Goal: Information Seeking & Learning: Check status

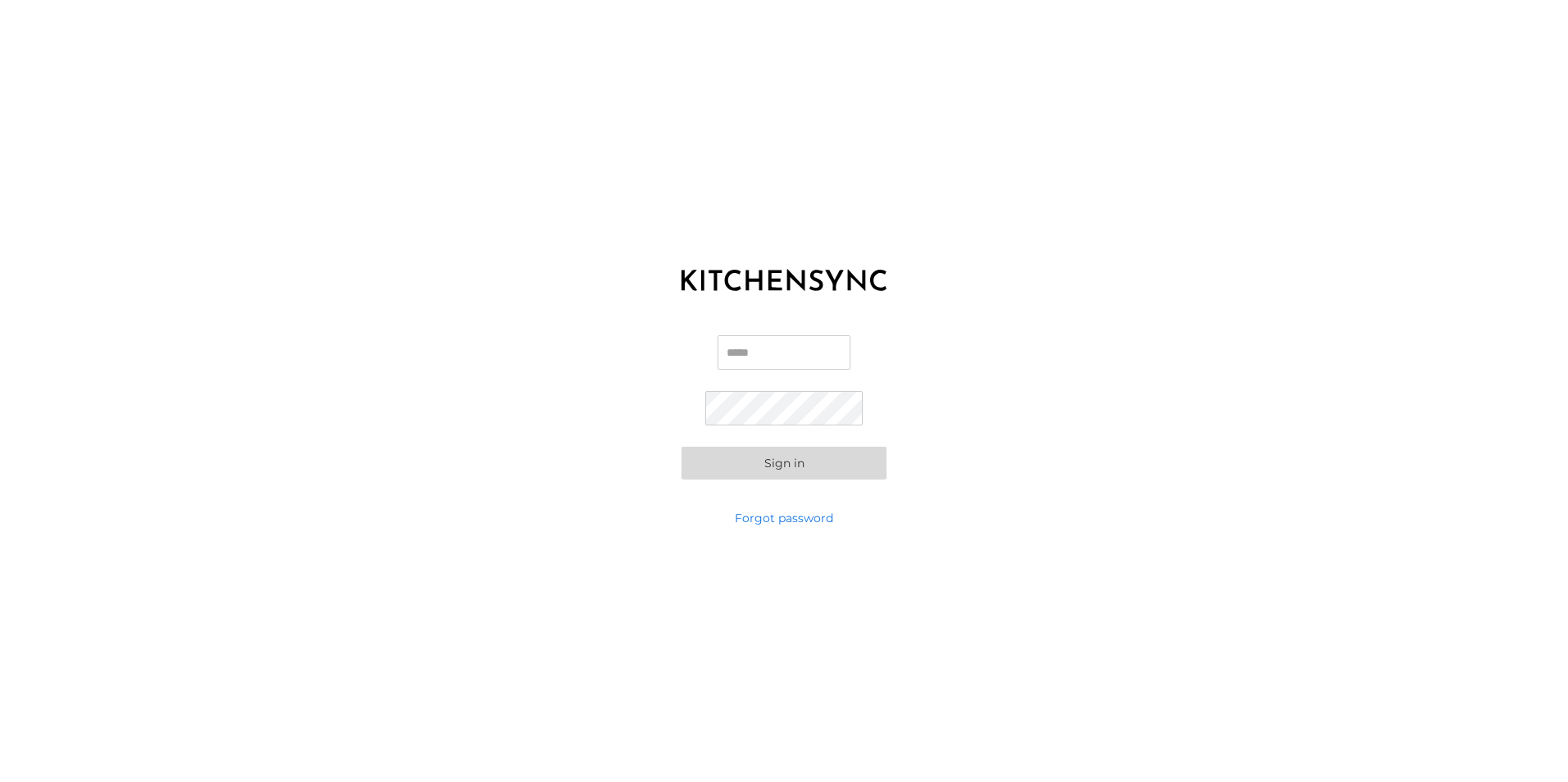
click at [777, 345] on input "Email" at bounding box center [784, 353] width 133 height 35
type input "**********"
click at [682, 447] on button "Sign in" at bounding box center [784, 463] width 205 height 33
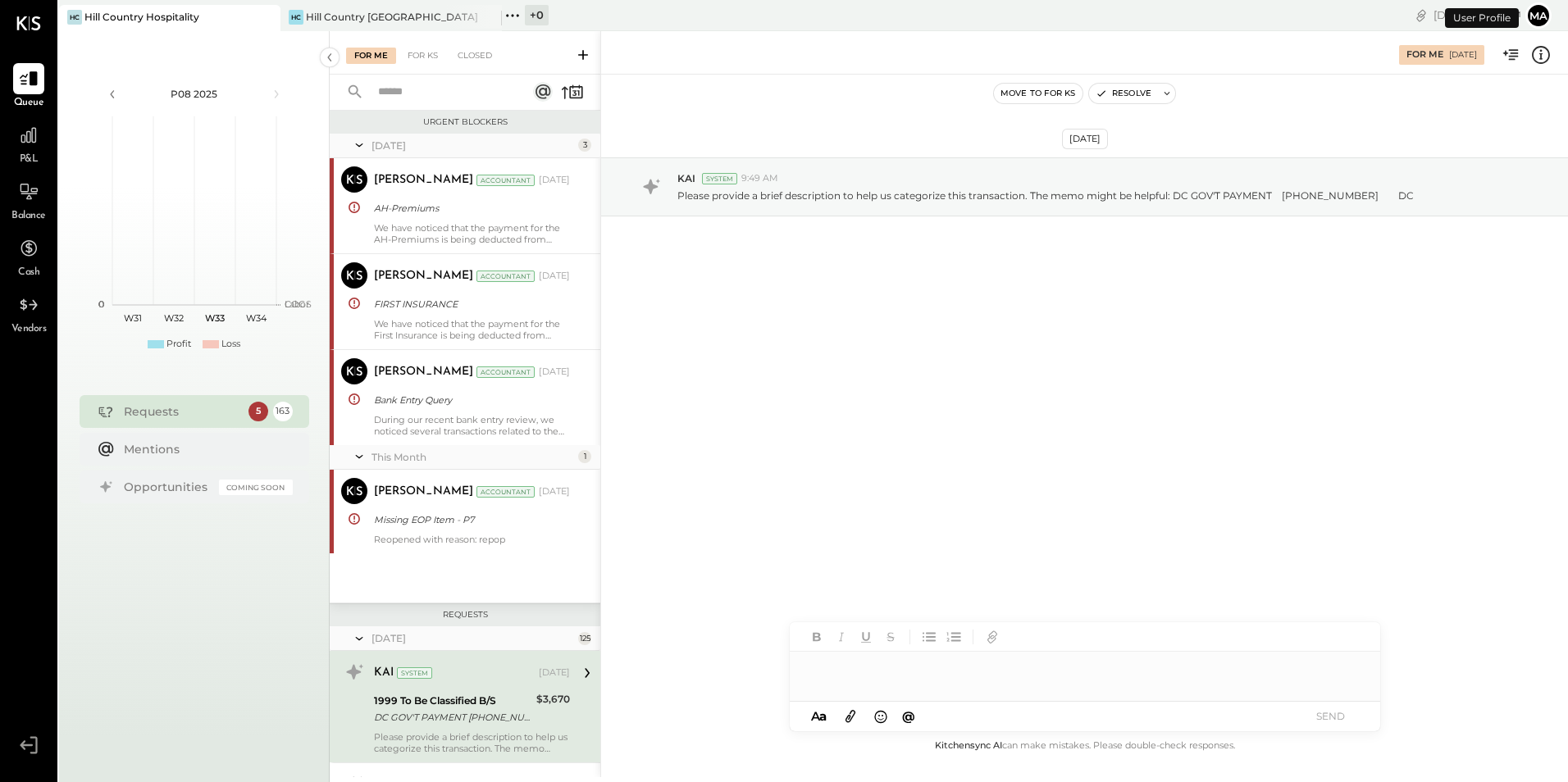
scroll to position [262, 0]
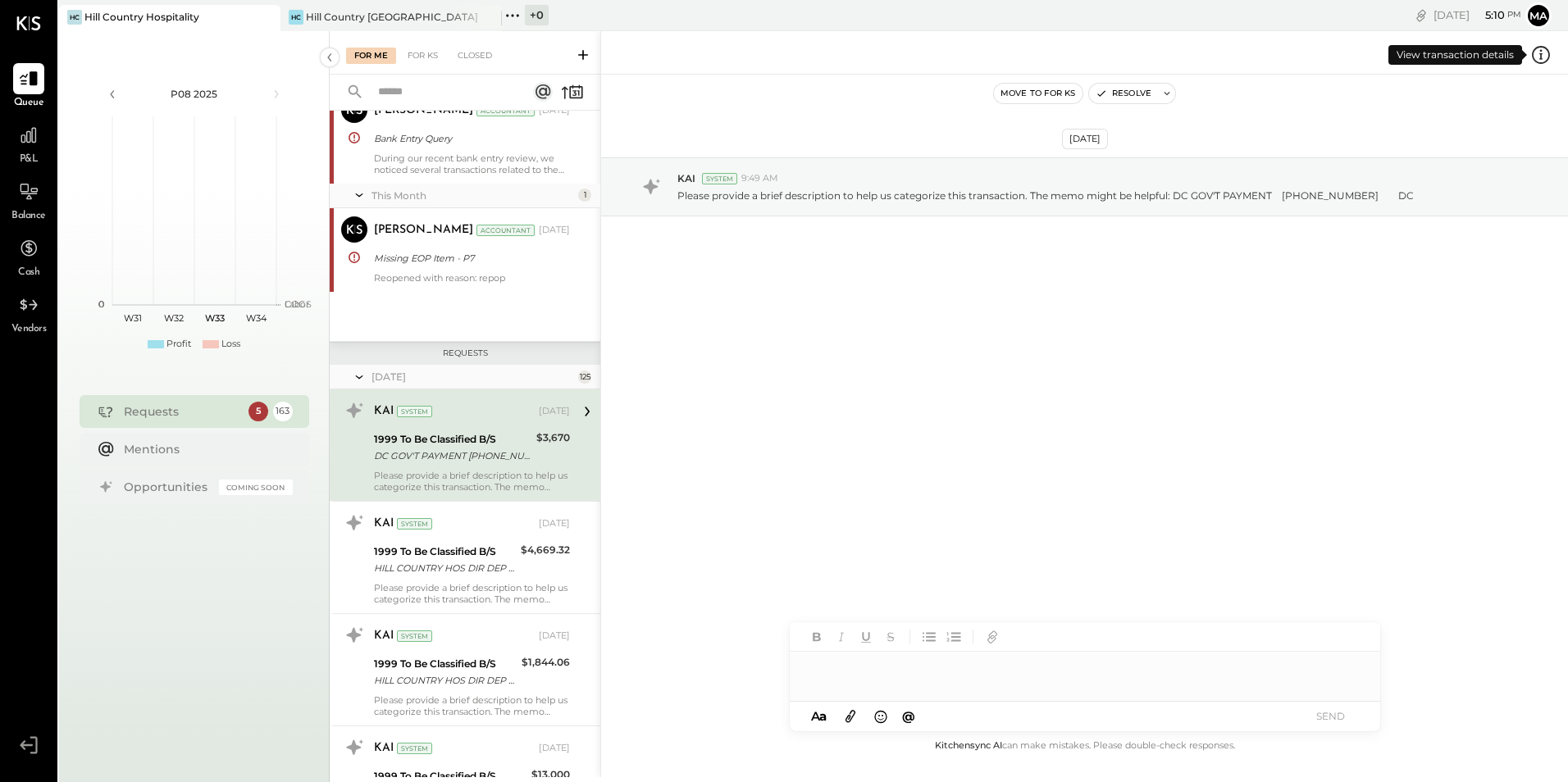
click at [1543, 53] on icon at bounding box center [1540, 54] width 22 height 22
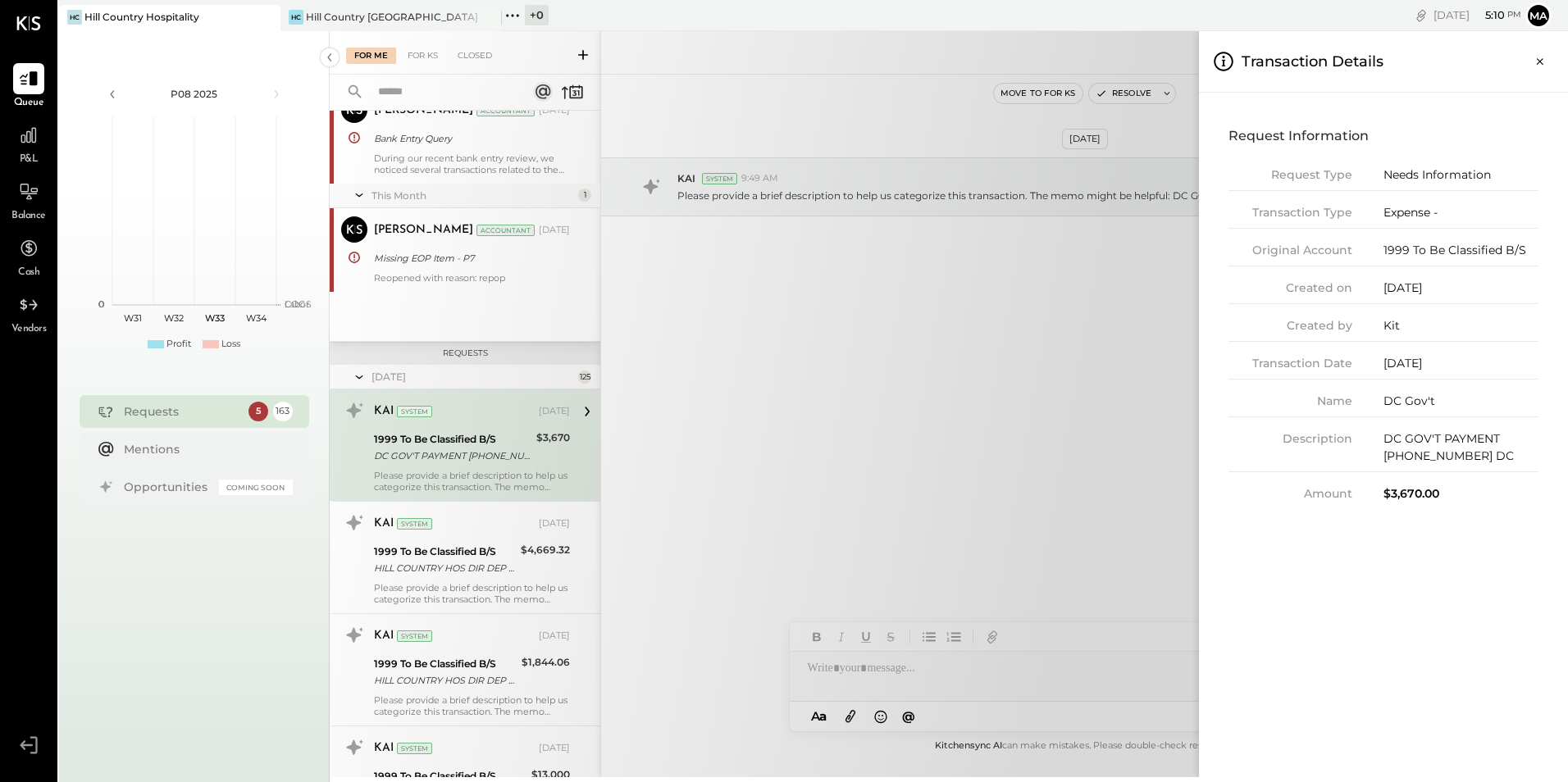
click at [1018, 461] on div "For Me For KS Closed Urgent Blockers [DATE] 3 [PERSON_NAME] Accountant [PERSON_…" at bounding box center [949, 404] width 1238 height 747
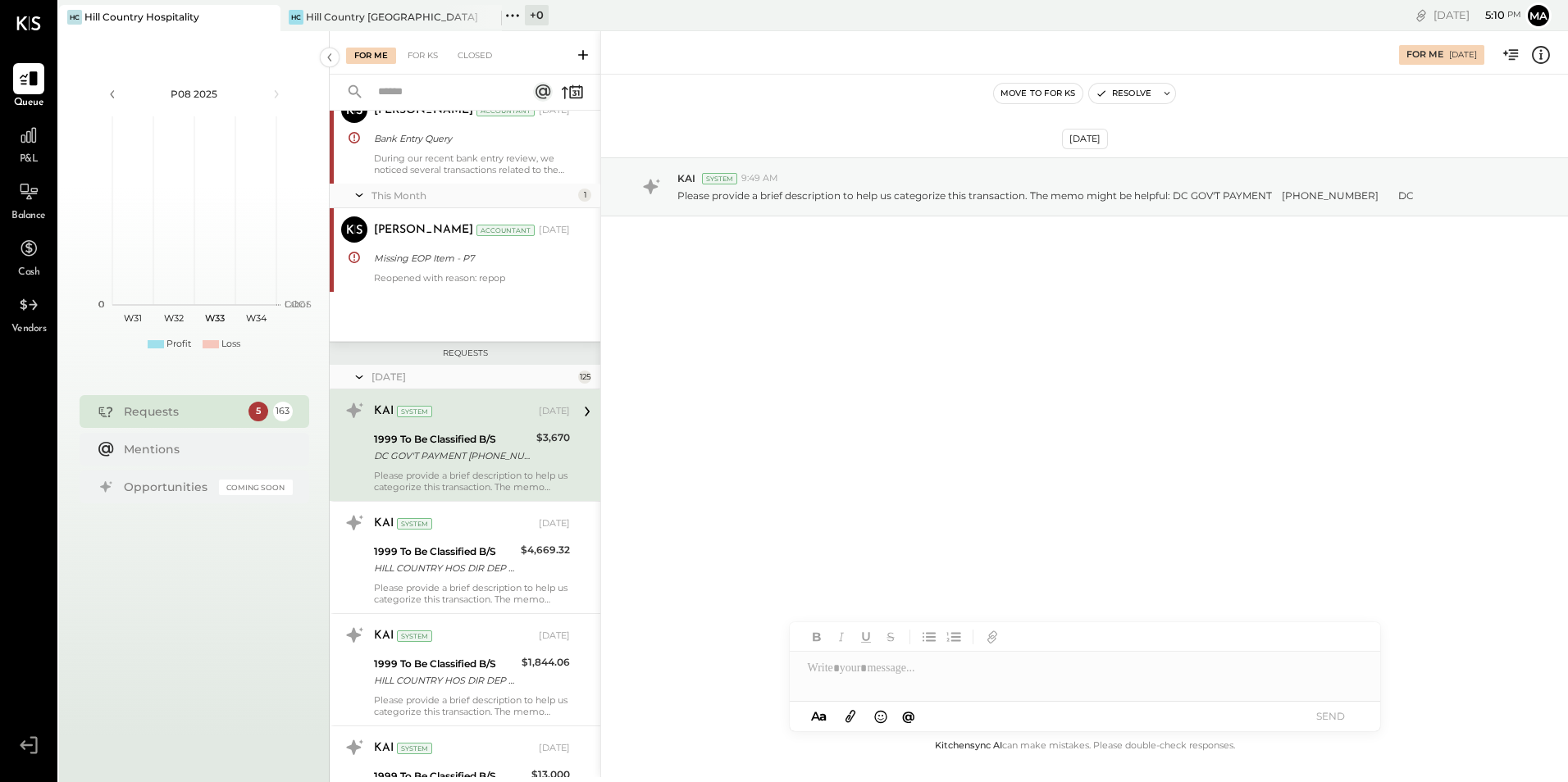
click at [31, 28] on icon at bounding box center [29, 23] width 24 height 14
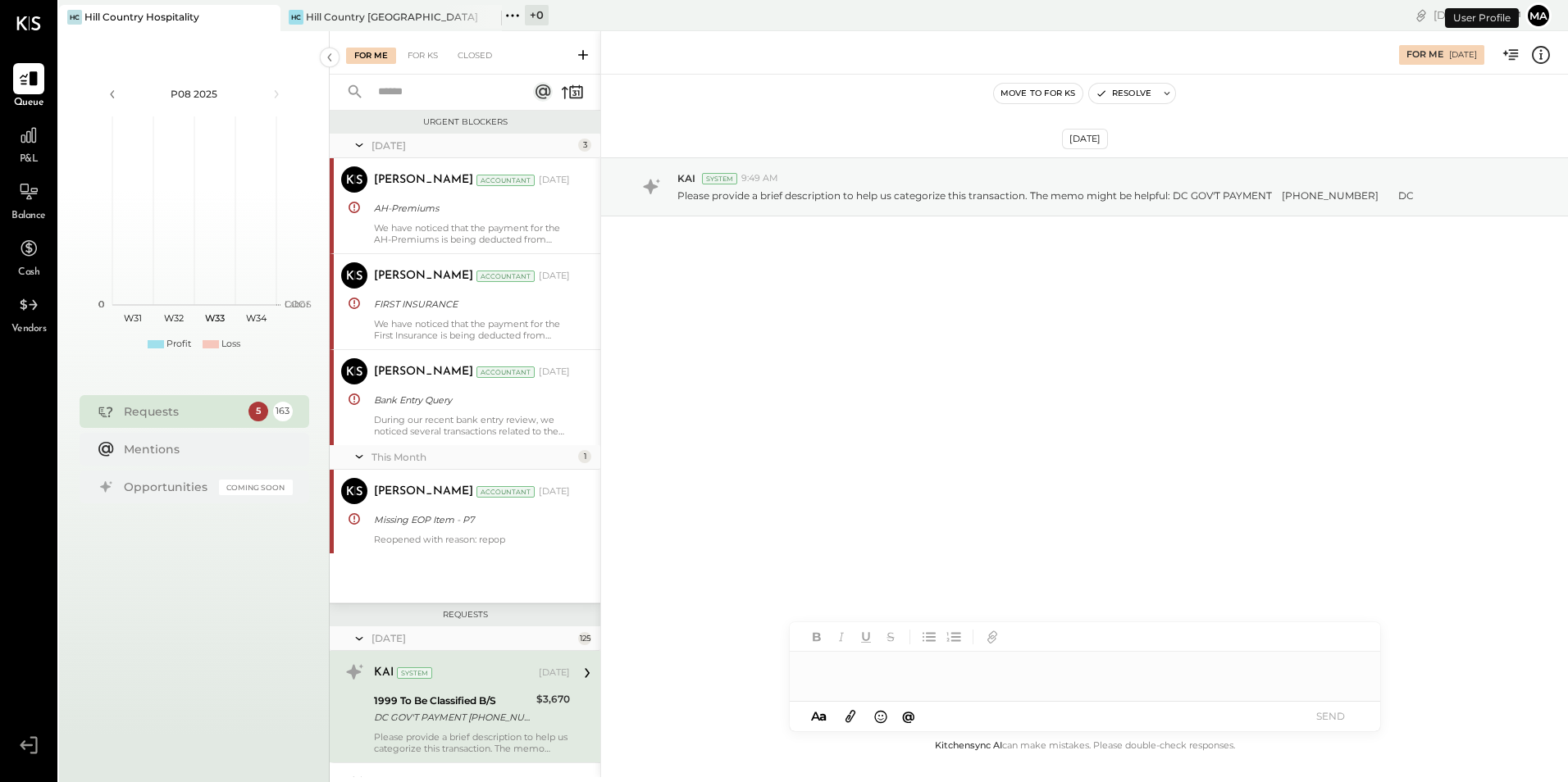
scroll to position [262, 0]
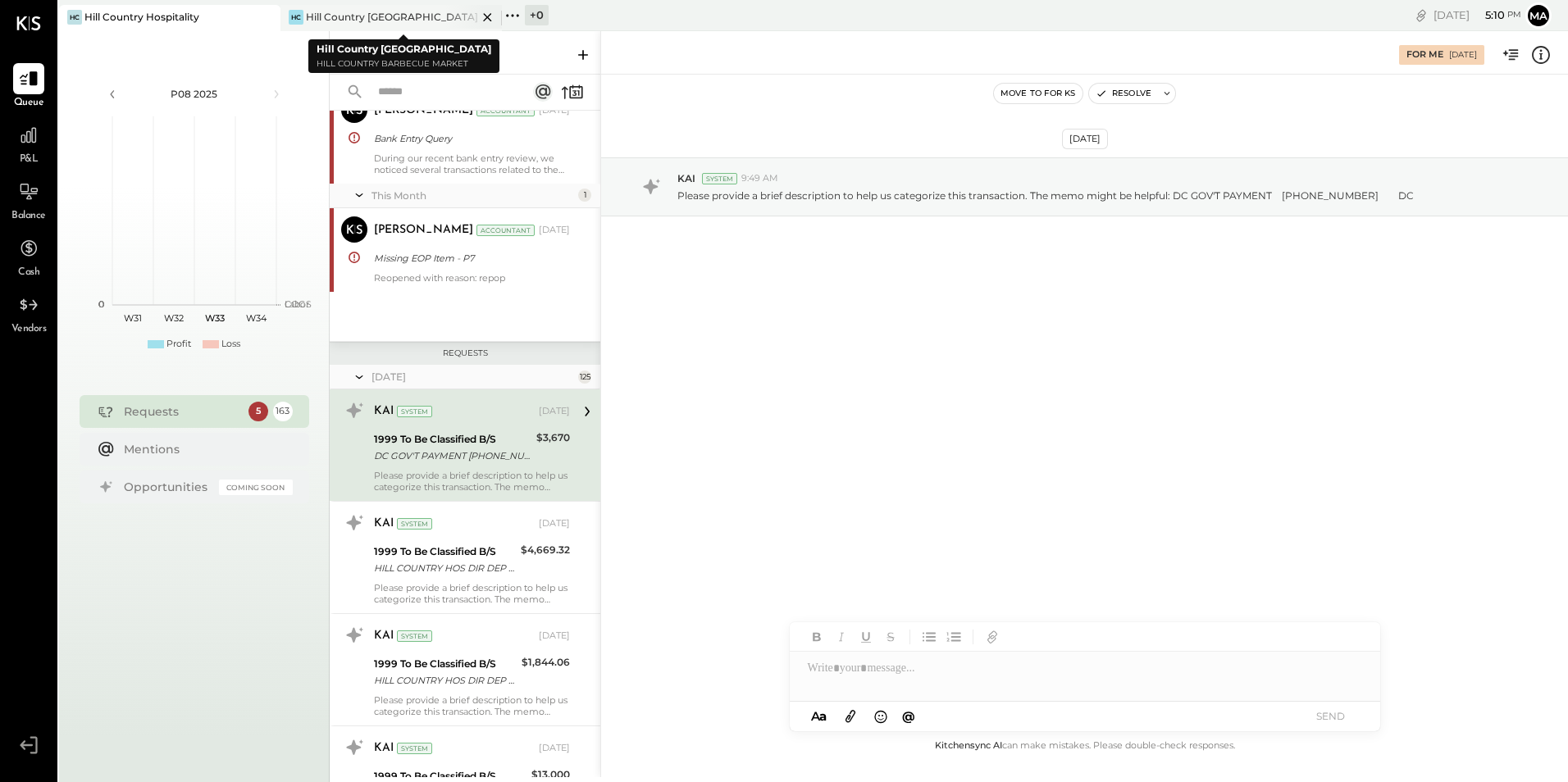
click at [410, 12] on div "[PERSON_NAME] Country [GEOGRAPHIC_DATA]" at bounding box center [379, 16] width 197 height 15
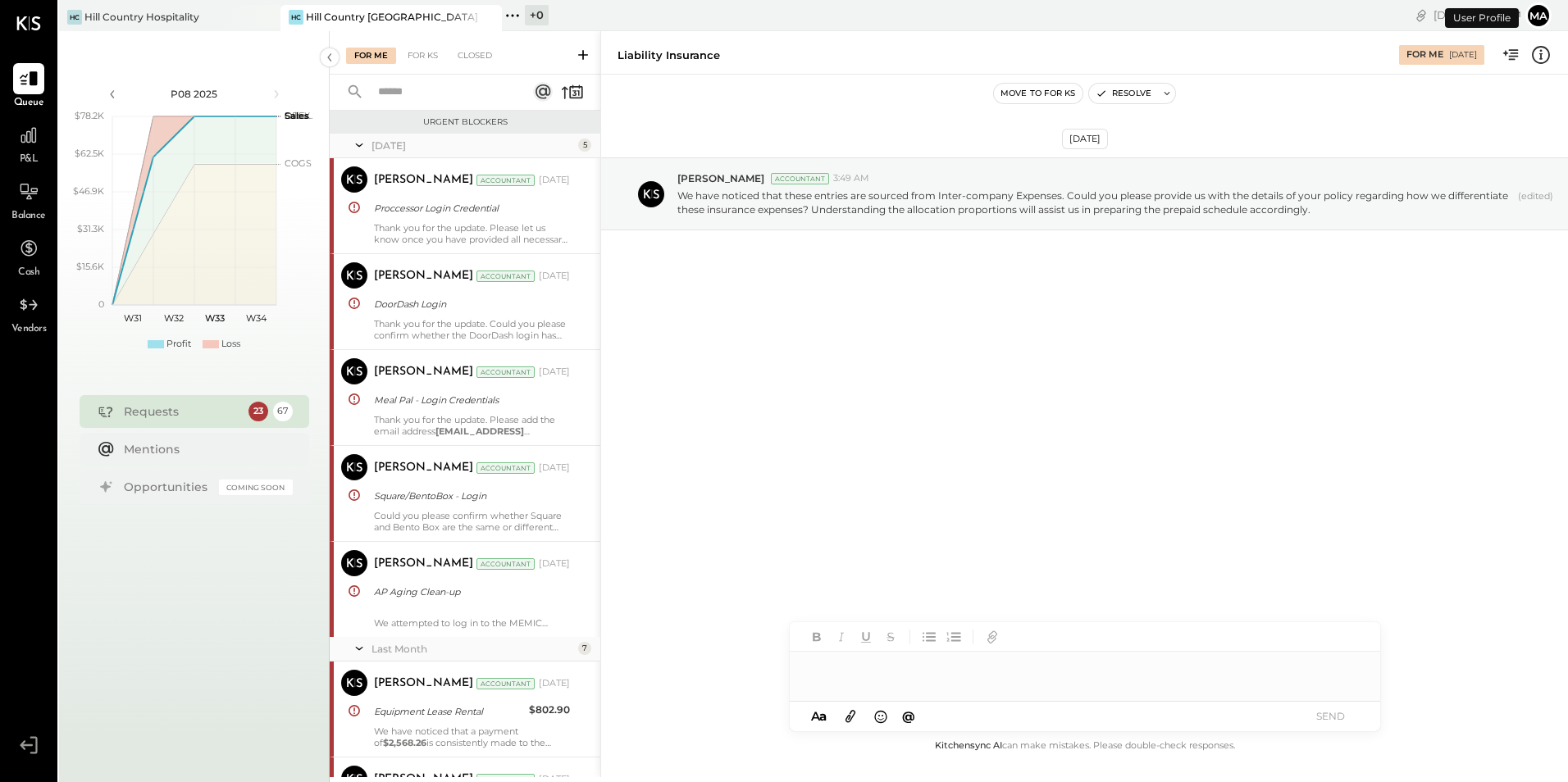
scroll to position [2425, 0]
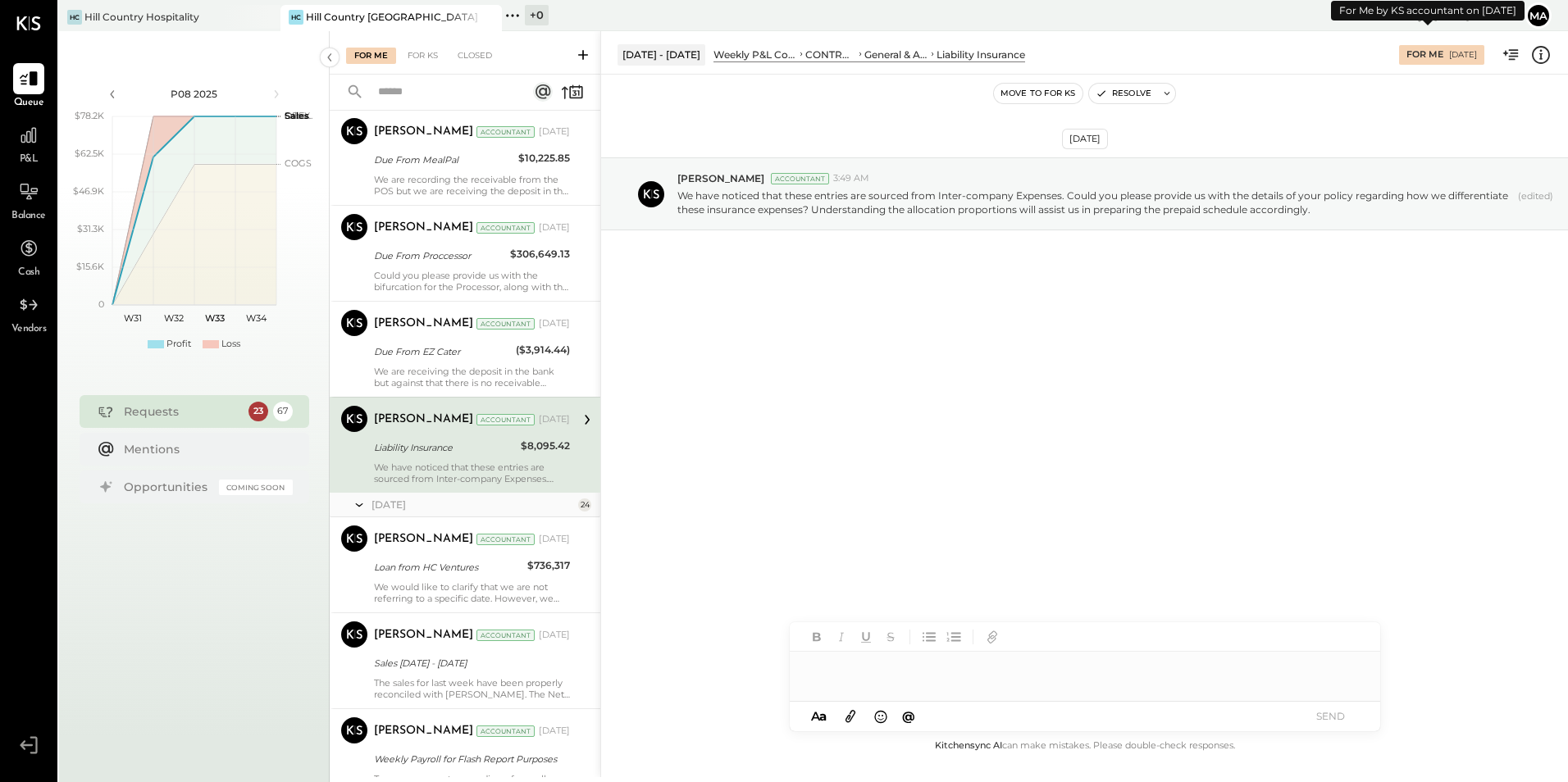
click at [1426, 53] on div "For Me [DATE]" at bounding box center [1441, 54] width 86 height 20
click at [514, 18] on icon at bounding box center [512, 16] width 22 height 22
click at [514, 18] on div "+ 0 Pinned Locations ( 2 ) [GEOGRAPHIC_DATA] Hill Country [GEOGRAPHIC_DATA] No …" at bounding box center [727, 16] width 451 height 31
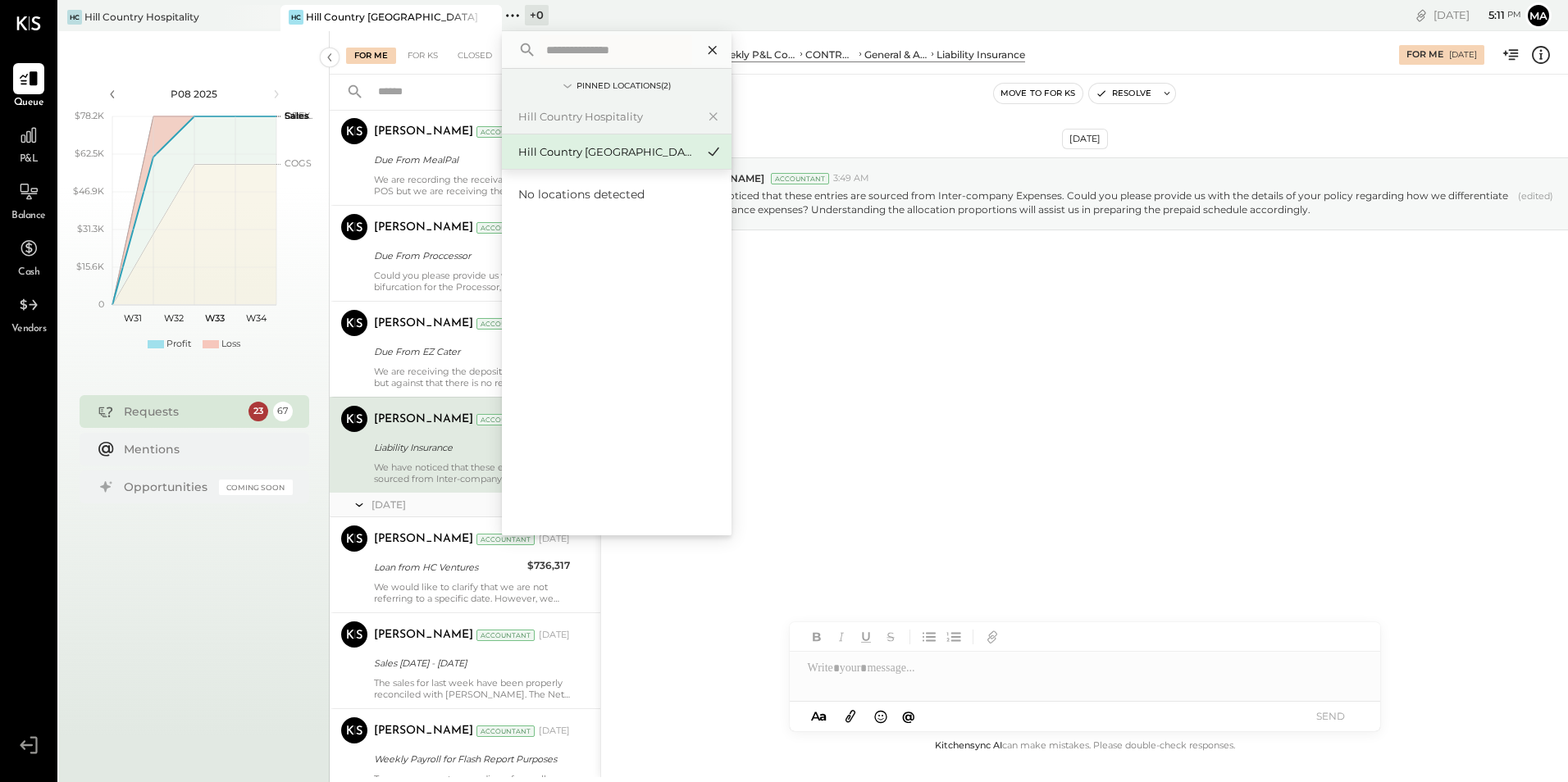
click at [714, 54] on icon at bounding box center [712, 50] width 22 height 22
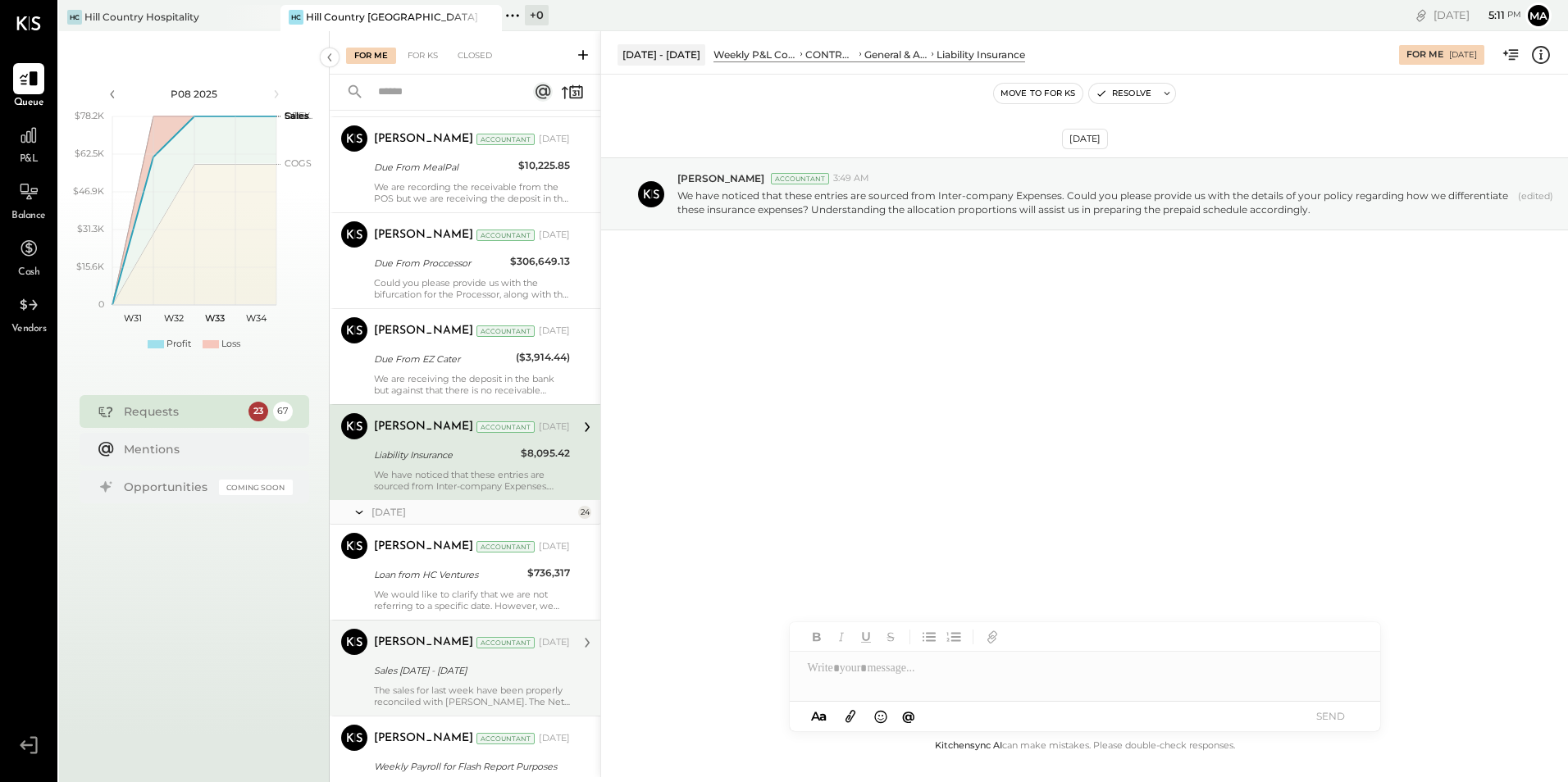
scroll to position [2343, 0]
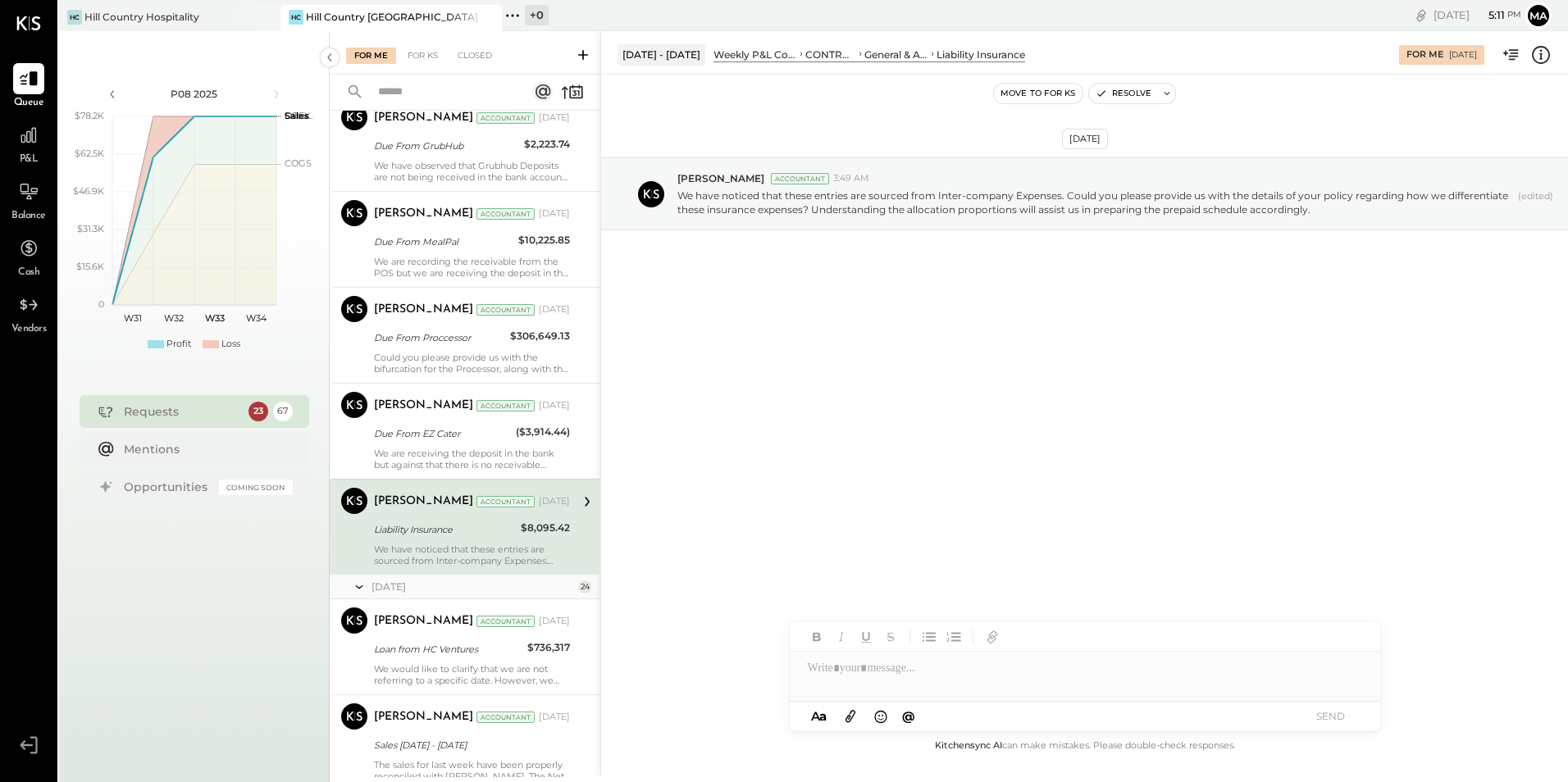
click at [22, 21] on icon at bounding box center [29, 23] width 24 height 14
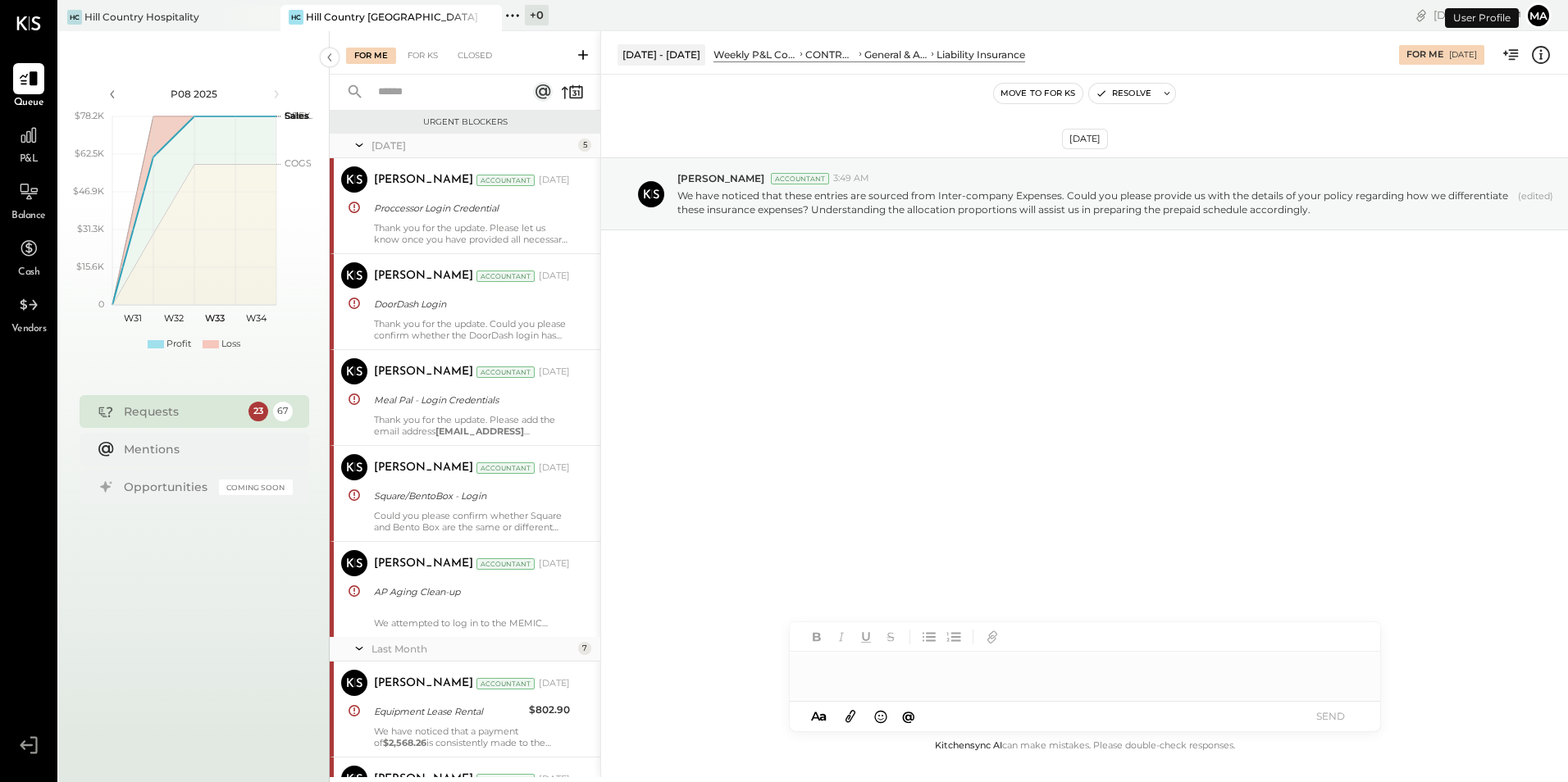
scroll to position [2425, 0]
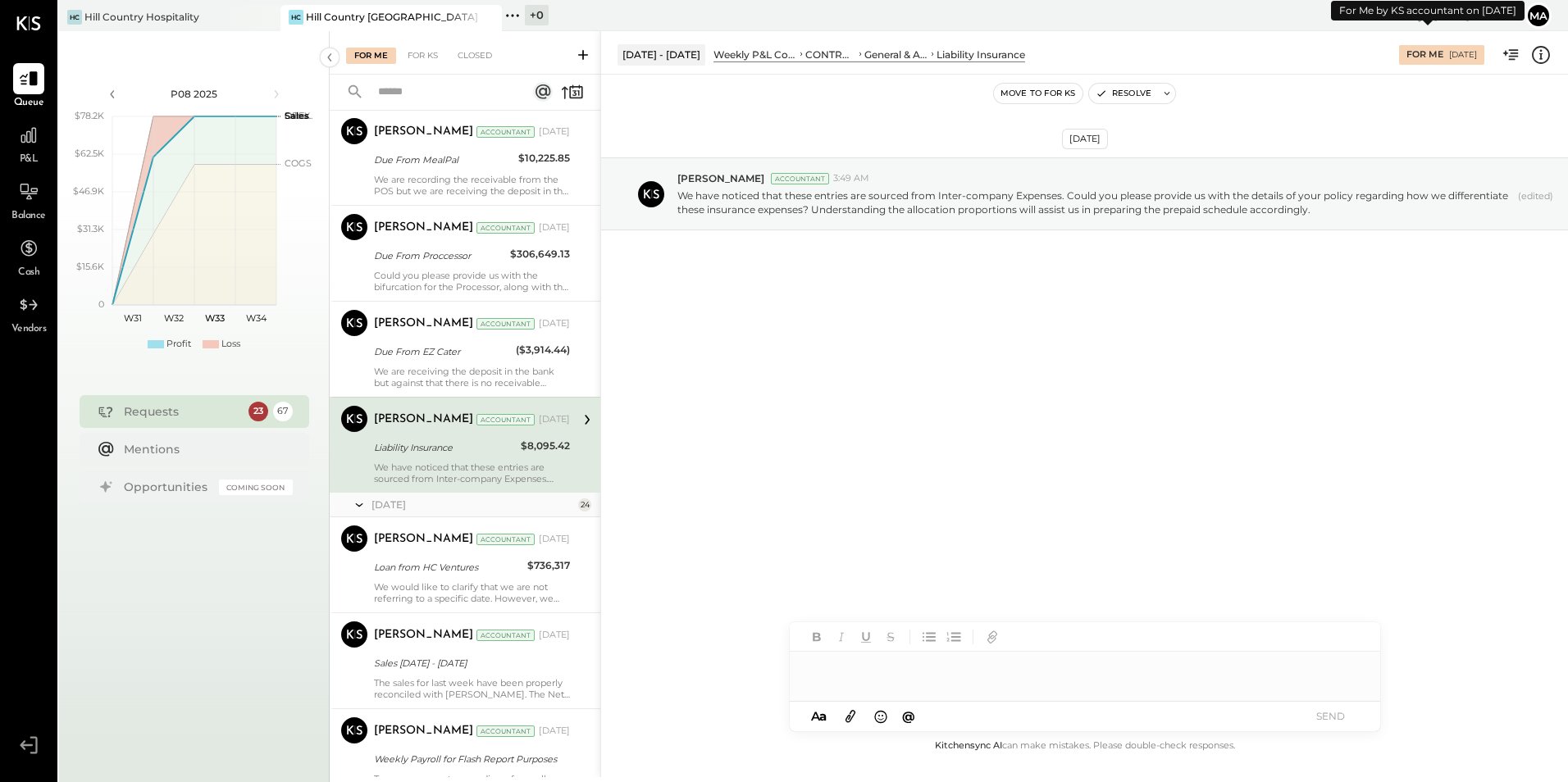
click at [1427, 59] on div "For Me [DATE]" at bounding box center [1441, 54] width 86 height 20
click at [514, 13] on icon at bounding box center [512, 16] width 22 height 22
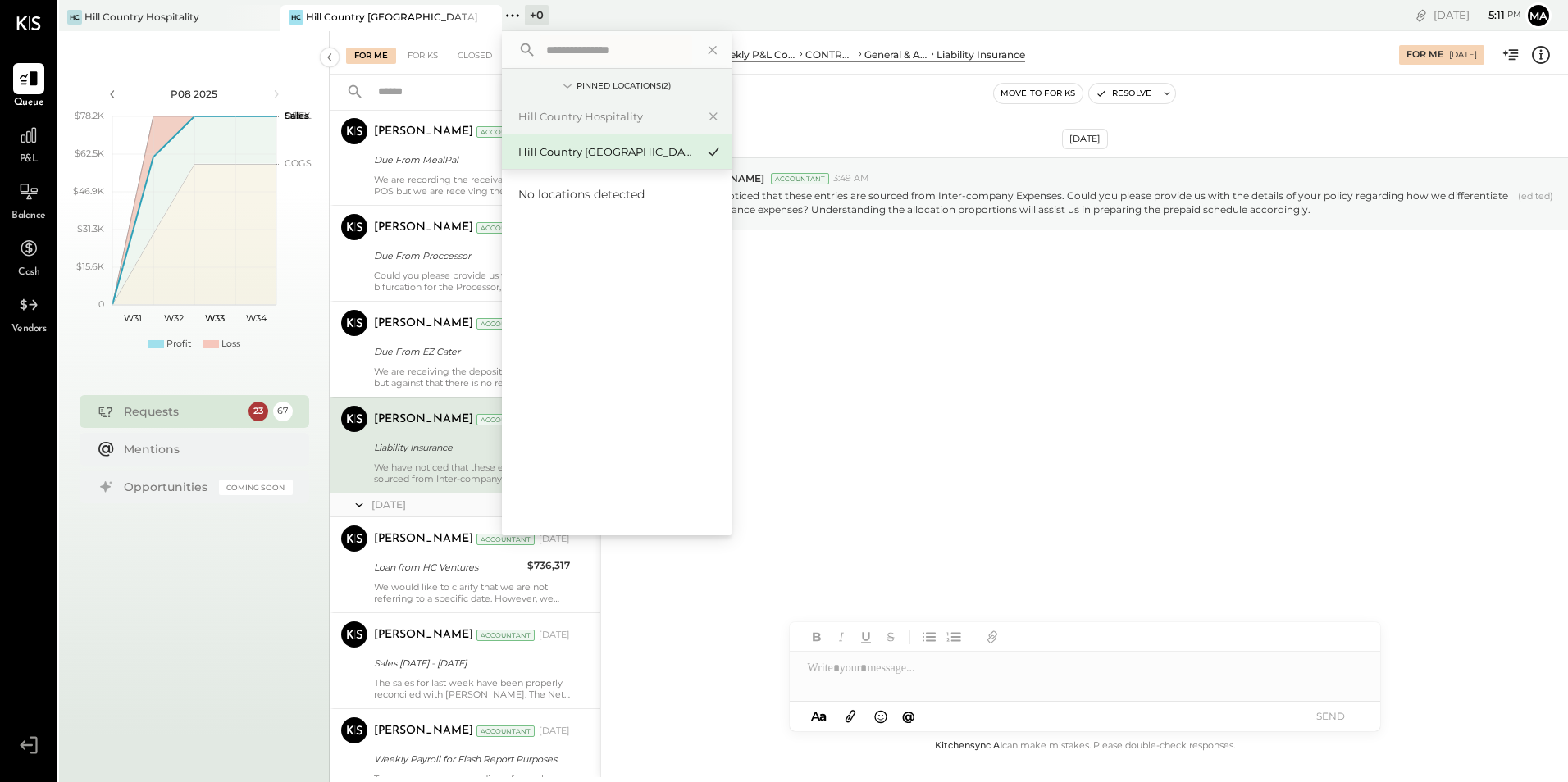
click at [514, 13] on div "+ 0 Pinned Locations ( 2 ) [GEOGRAPHIC_DATA] Hill Country [GEOGRAPHIC_DATA] No …" at bounding box center [727, 16] width 451 height 31
click at [845, 378] on div "[DATE] [PERSON_NAME] Accountant 3:49 AM We have noticed that these entries are …" at bounding box center [1084, 405] width 967 height 662
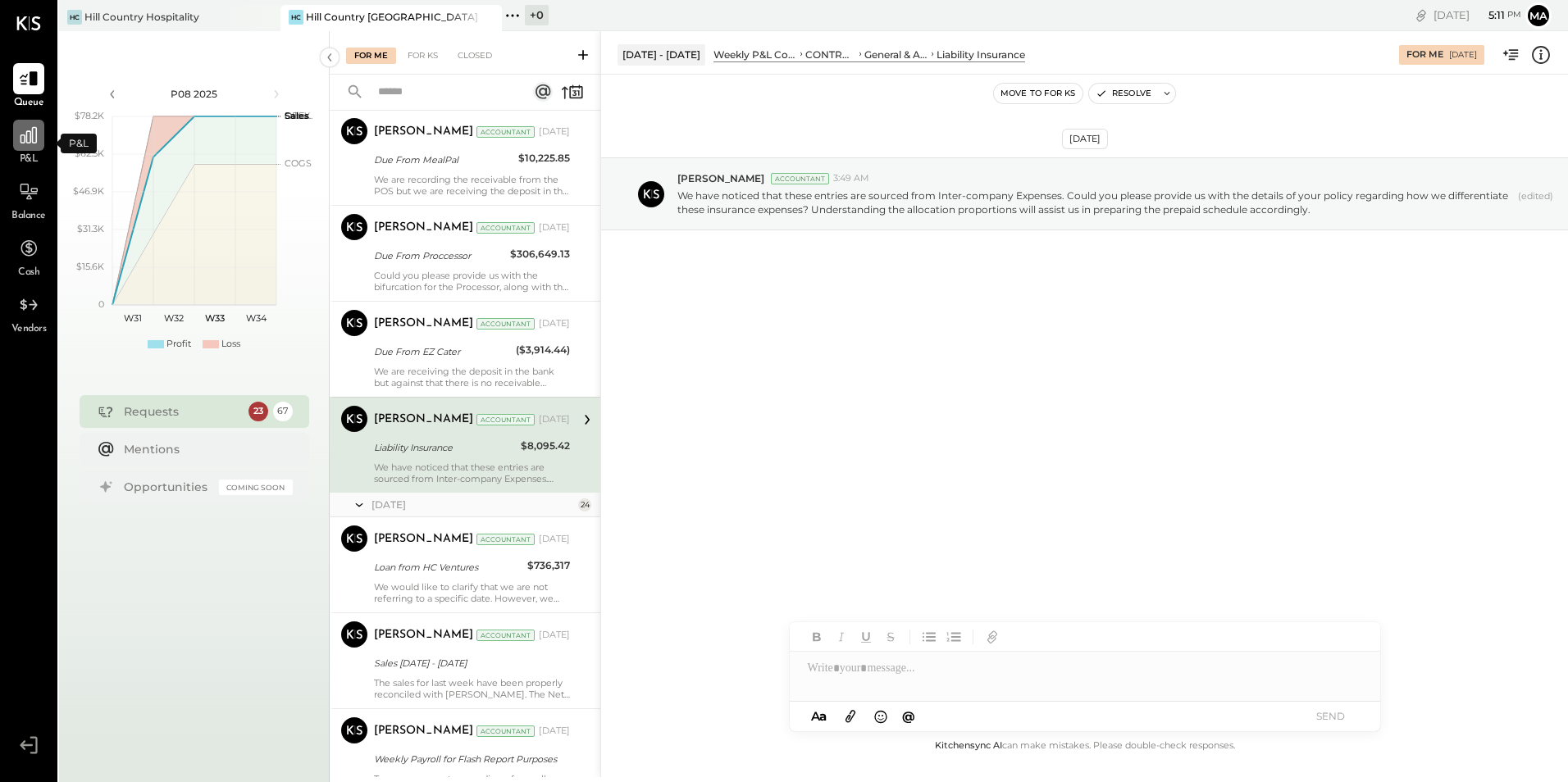
click at [22, 139] on icon at bounding box center [29, 135] width 22 height 22
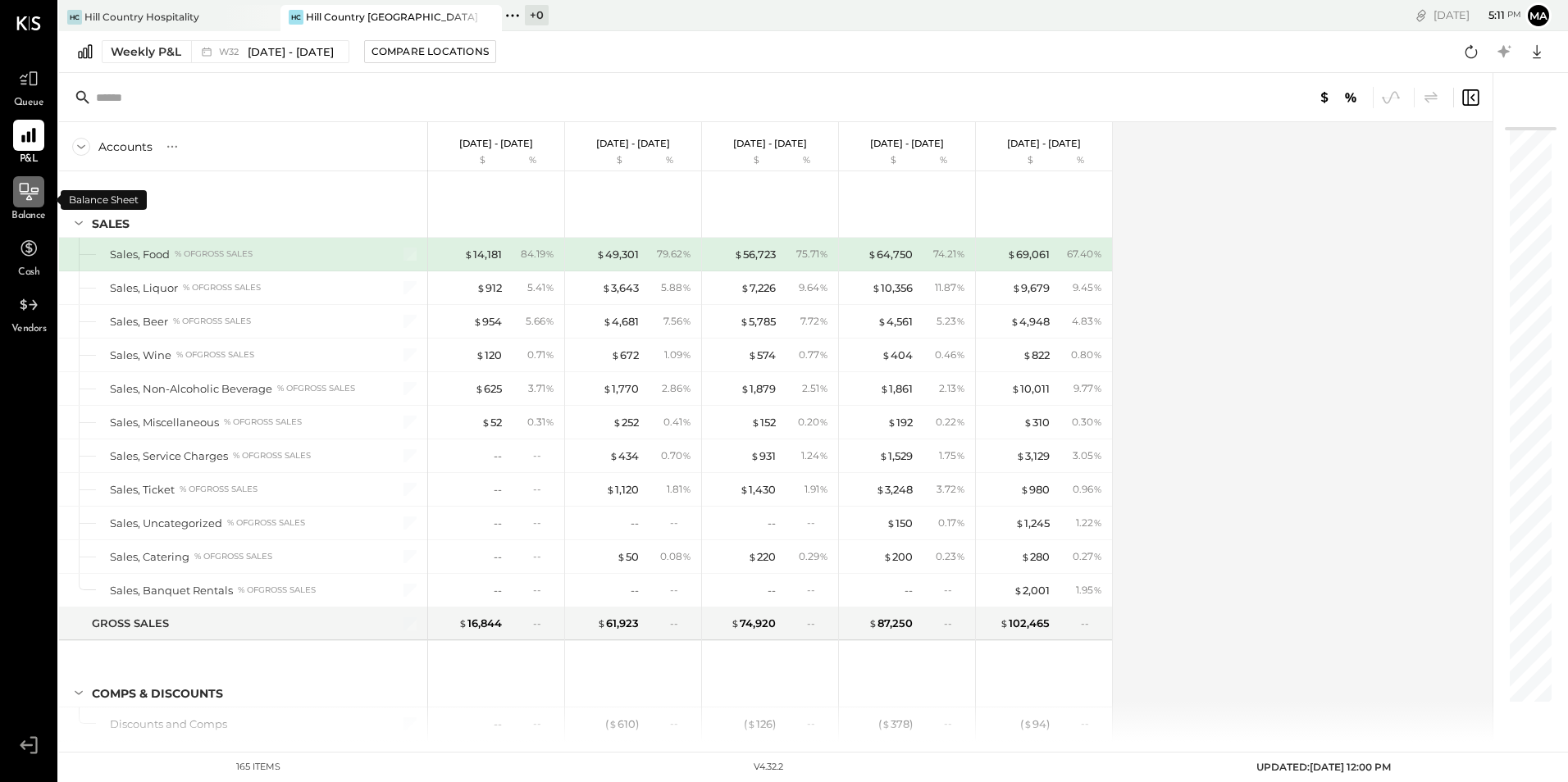
click at [24, 194] on icon at bounding box center [29, 194] width 18 height 2
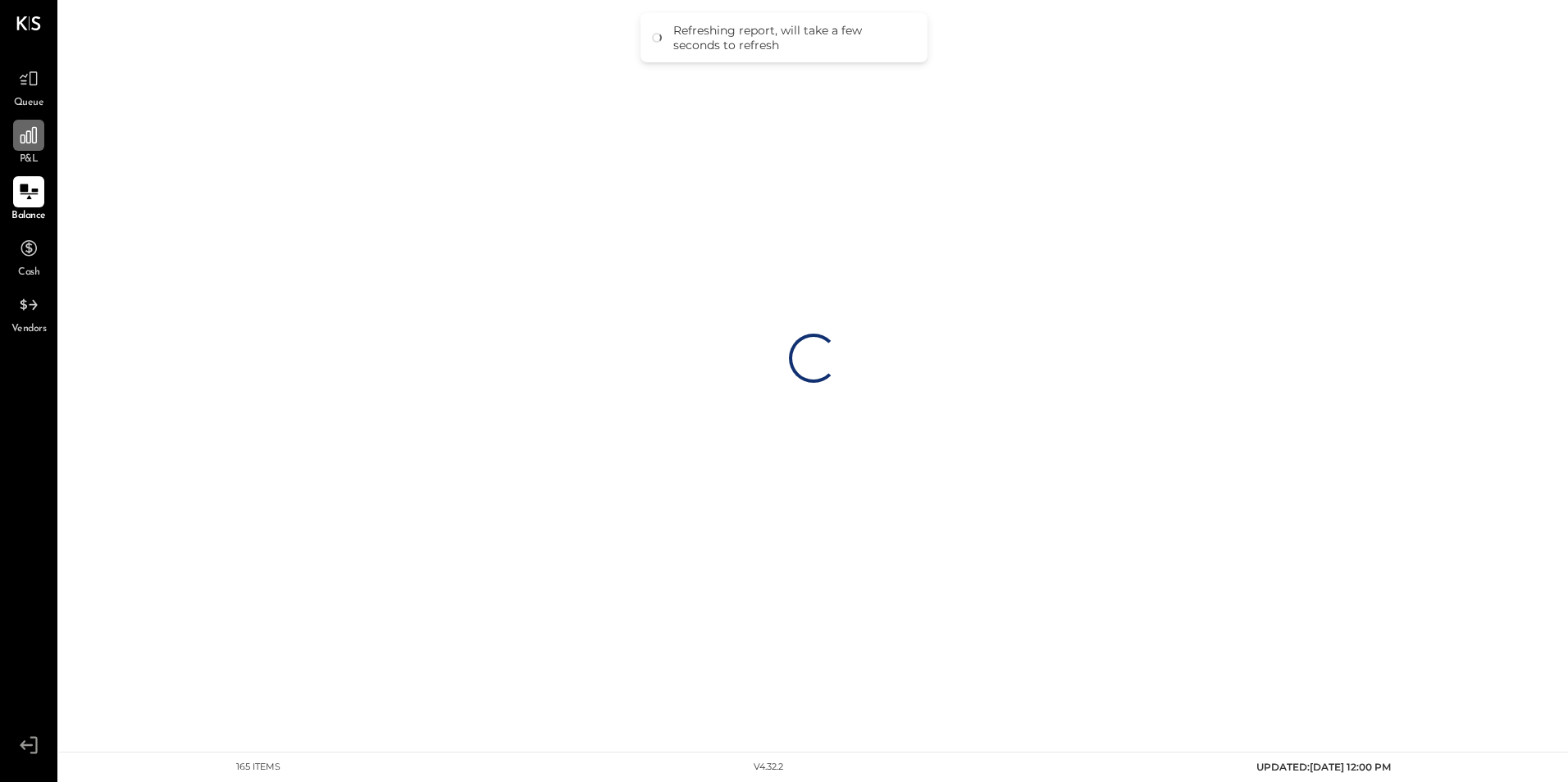
click at [36, 137] on icon at bounding box center [29, 135] width 16 height 16
click at [31, 745] on icon at bounding box center [26, 745] width 13 height 10
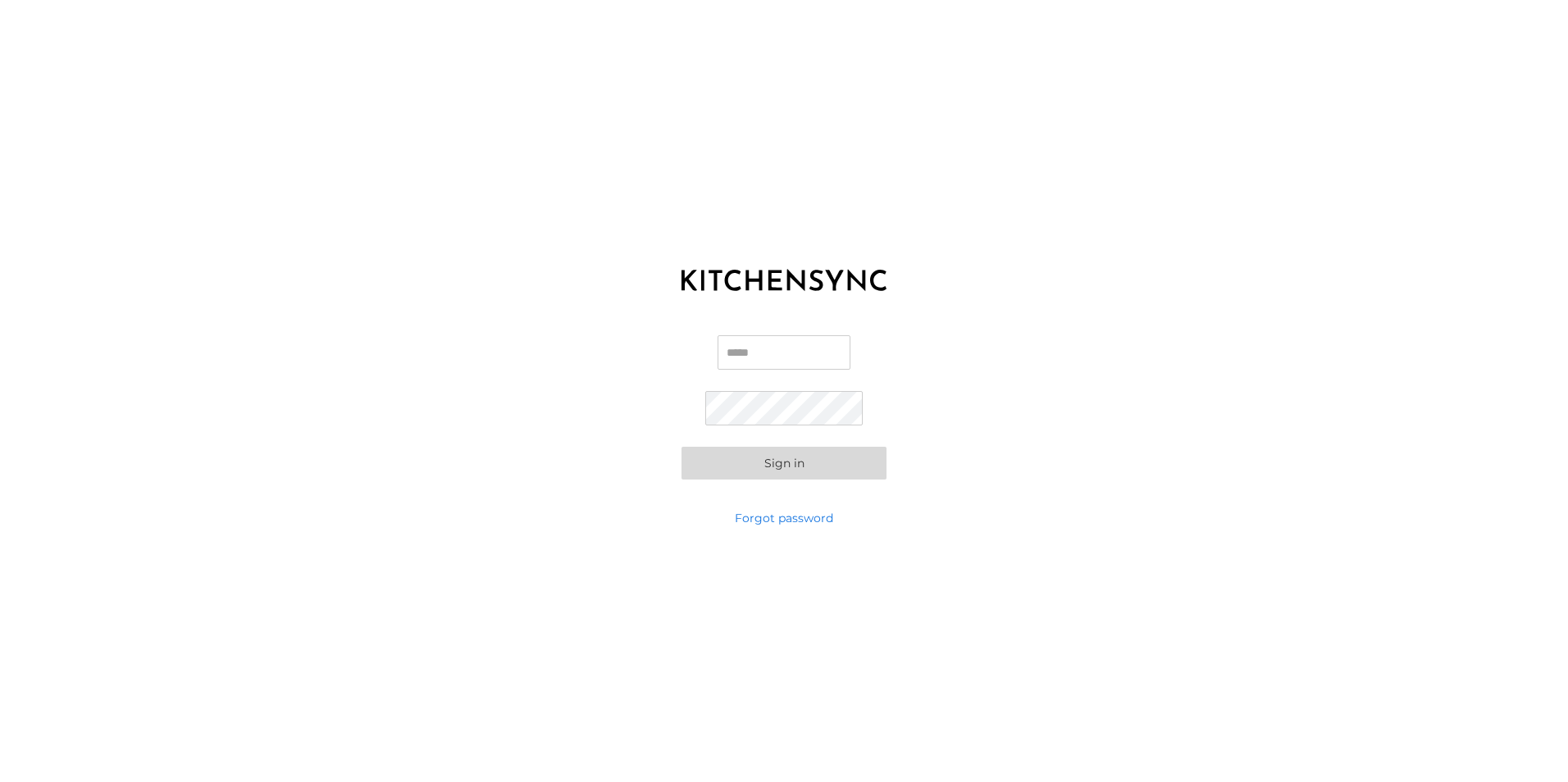
click at [752, 356] on input "Email" at bounding box center [784, 353] width 133 height 35
type input "**********"
click at [682, 447] on button "Sign in" at bounding box center [784, 463] width 205 height 33
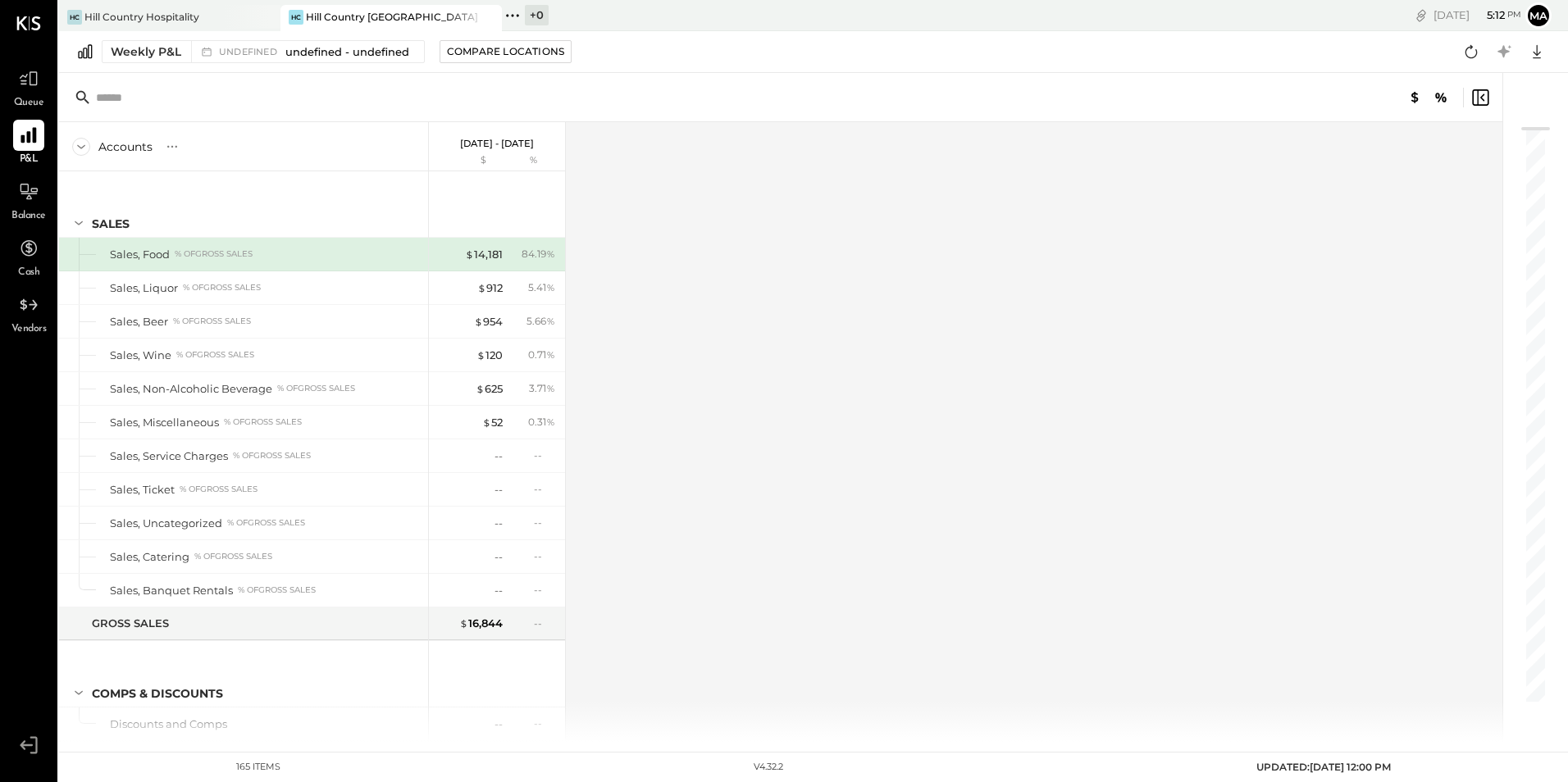
click at [22, 127] on icon at bounding box center [29, 135] width 22 height 22
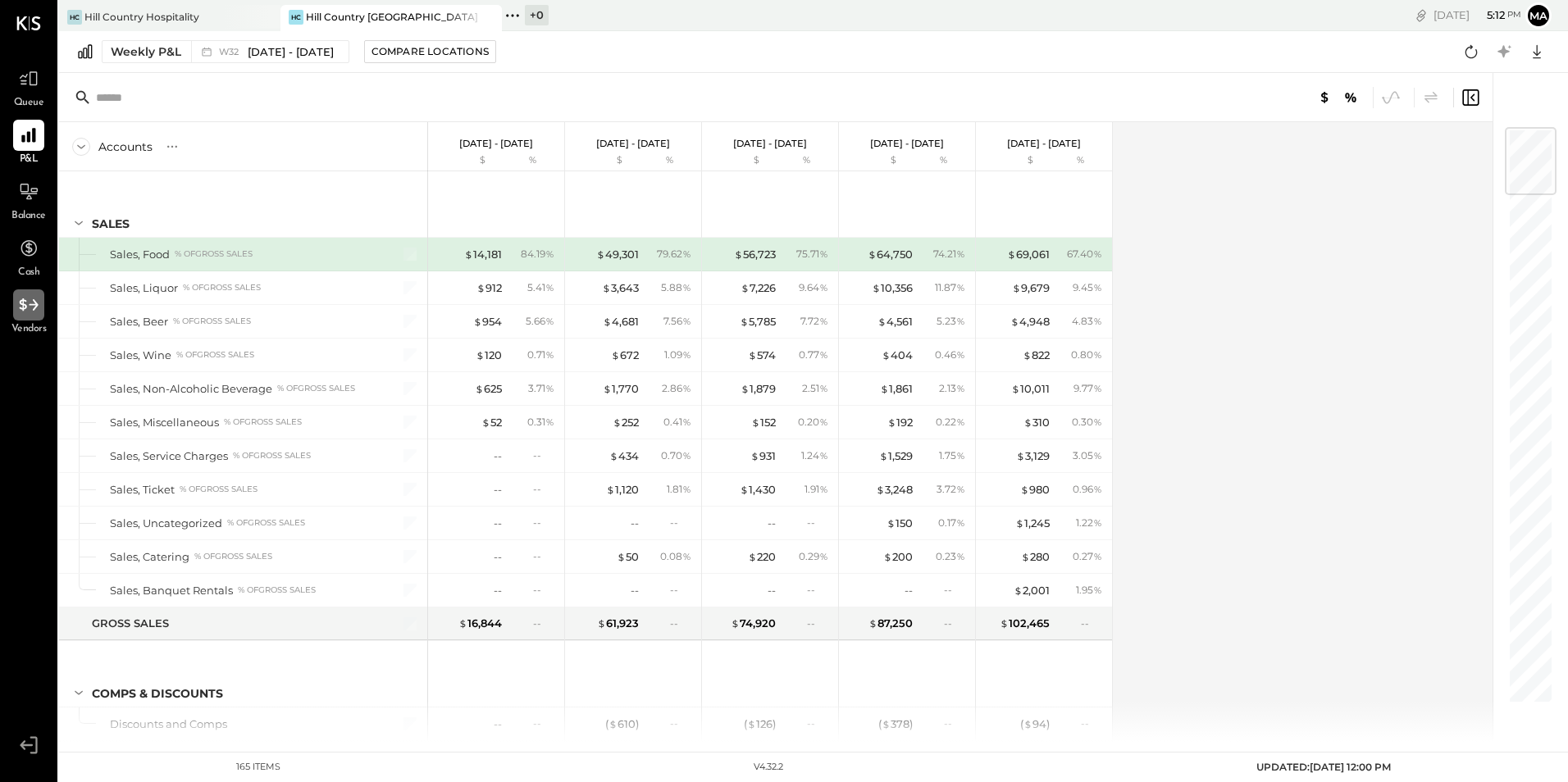
click at [31, 314] on icon at bounding box center [29, 305] width 22 height 22
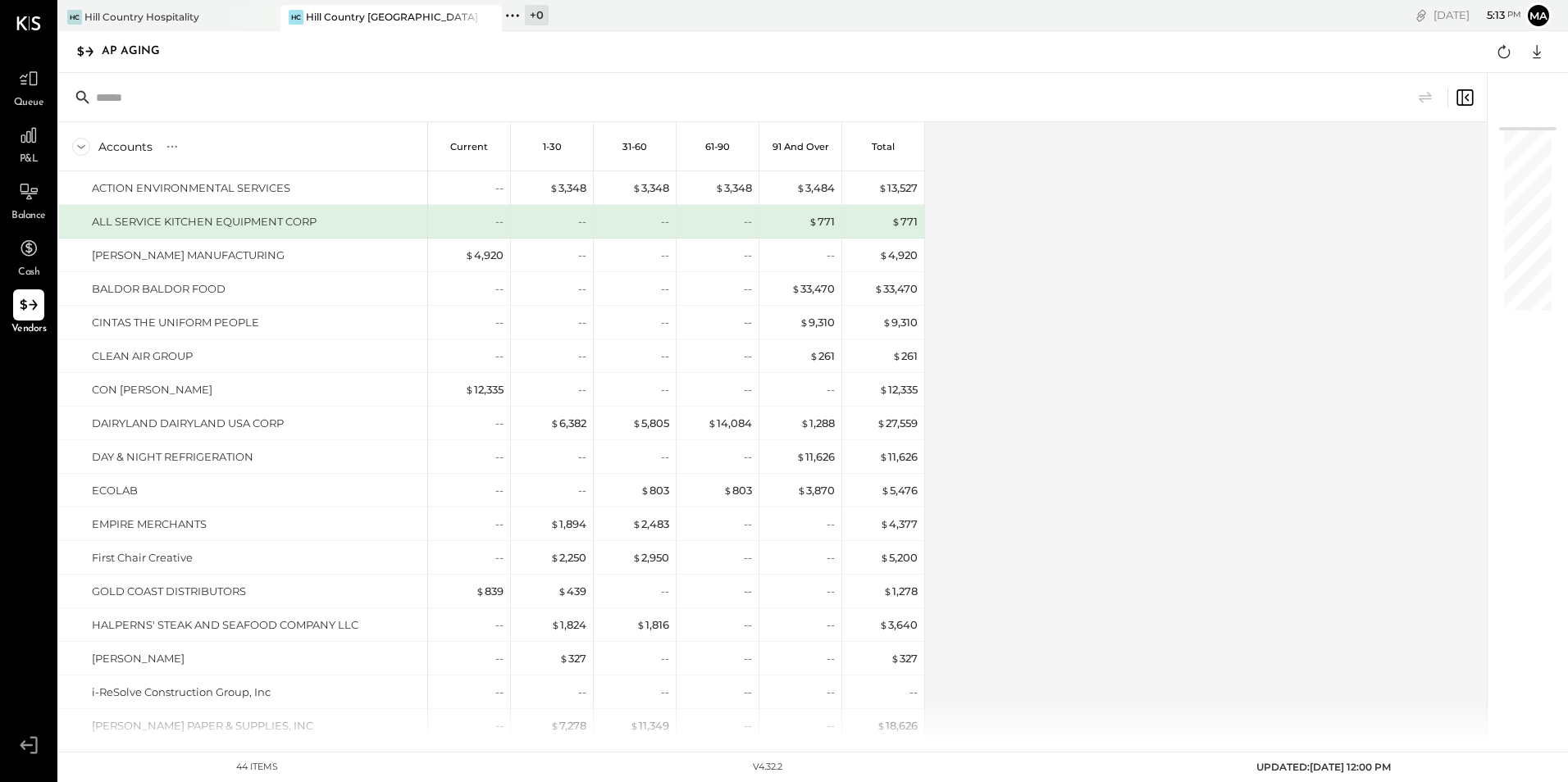
click at [1463, 94] on icon at bounding box center [1464, 98] width 20 height 20
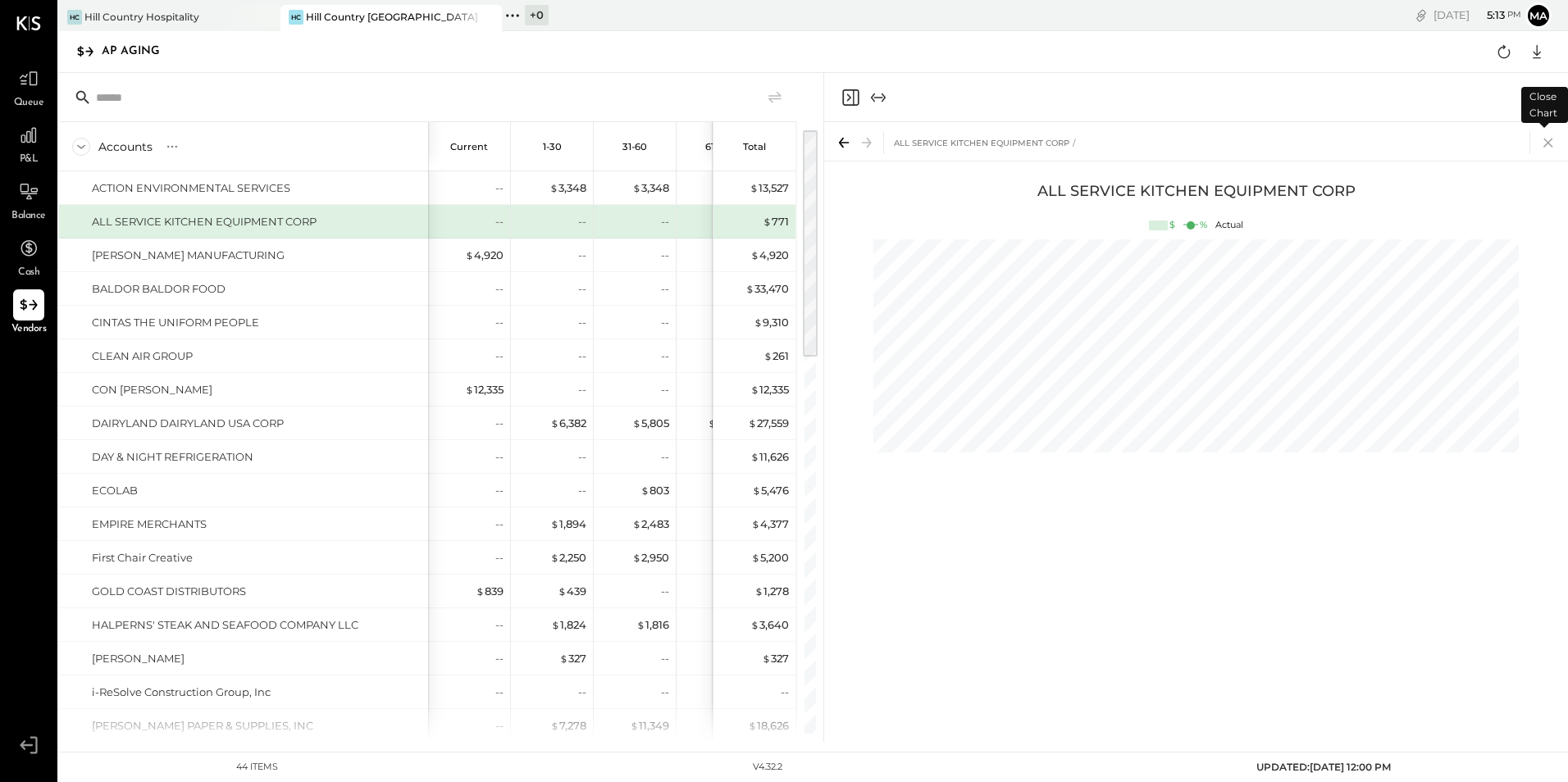
click at [1550, 143] on icon at bounding box center [1548, 143] width 23 height 23
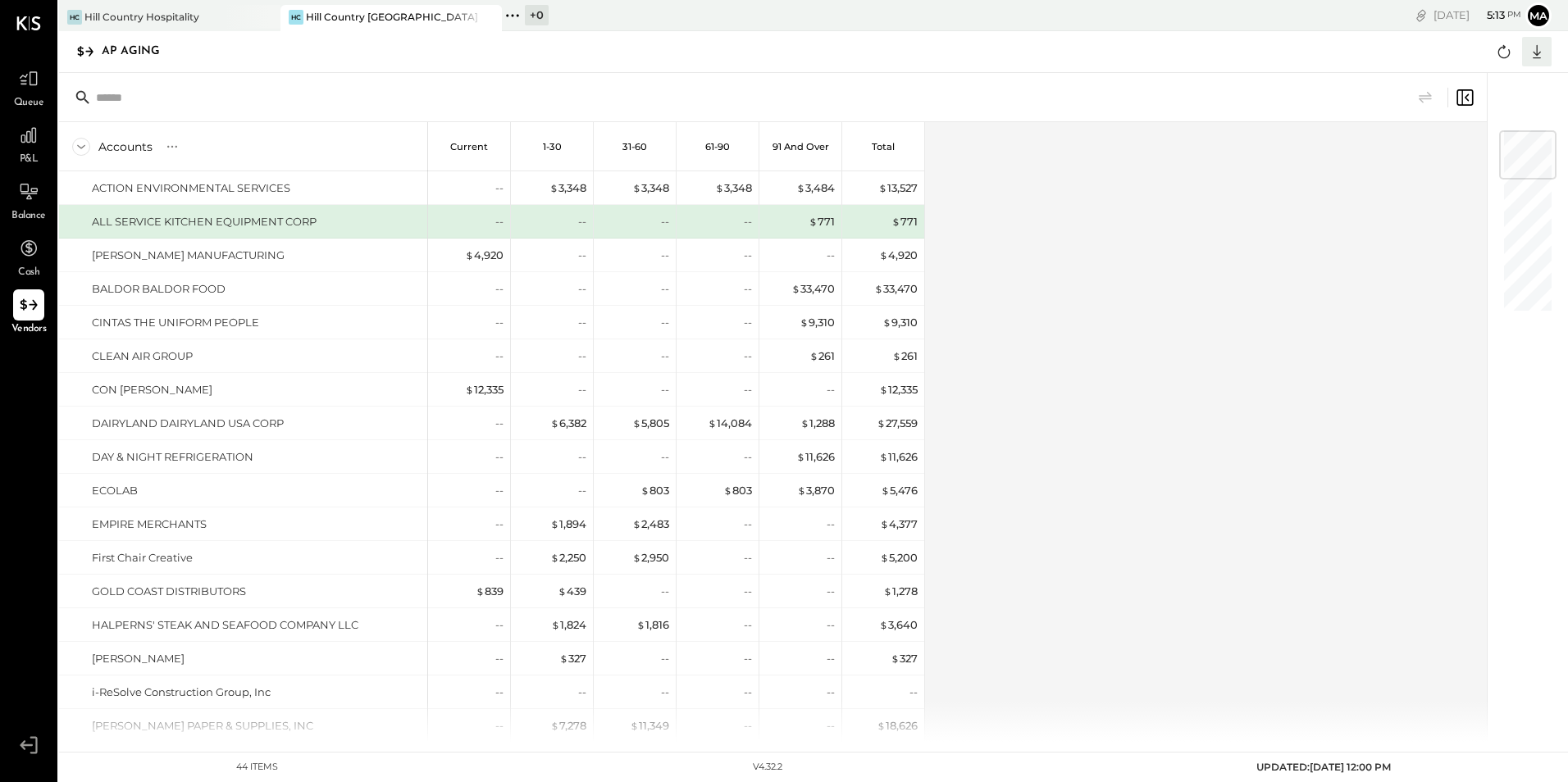
click at [1533, 58] on icon at bounding box center [1536, 51] width 22 height 22
click at [1304, 103] on div at bounding box center [1180, 98] width 587 height 20
click at [537, 11] on div "+ 0" at bounding box center [536, 16] width 24 height 21
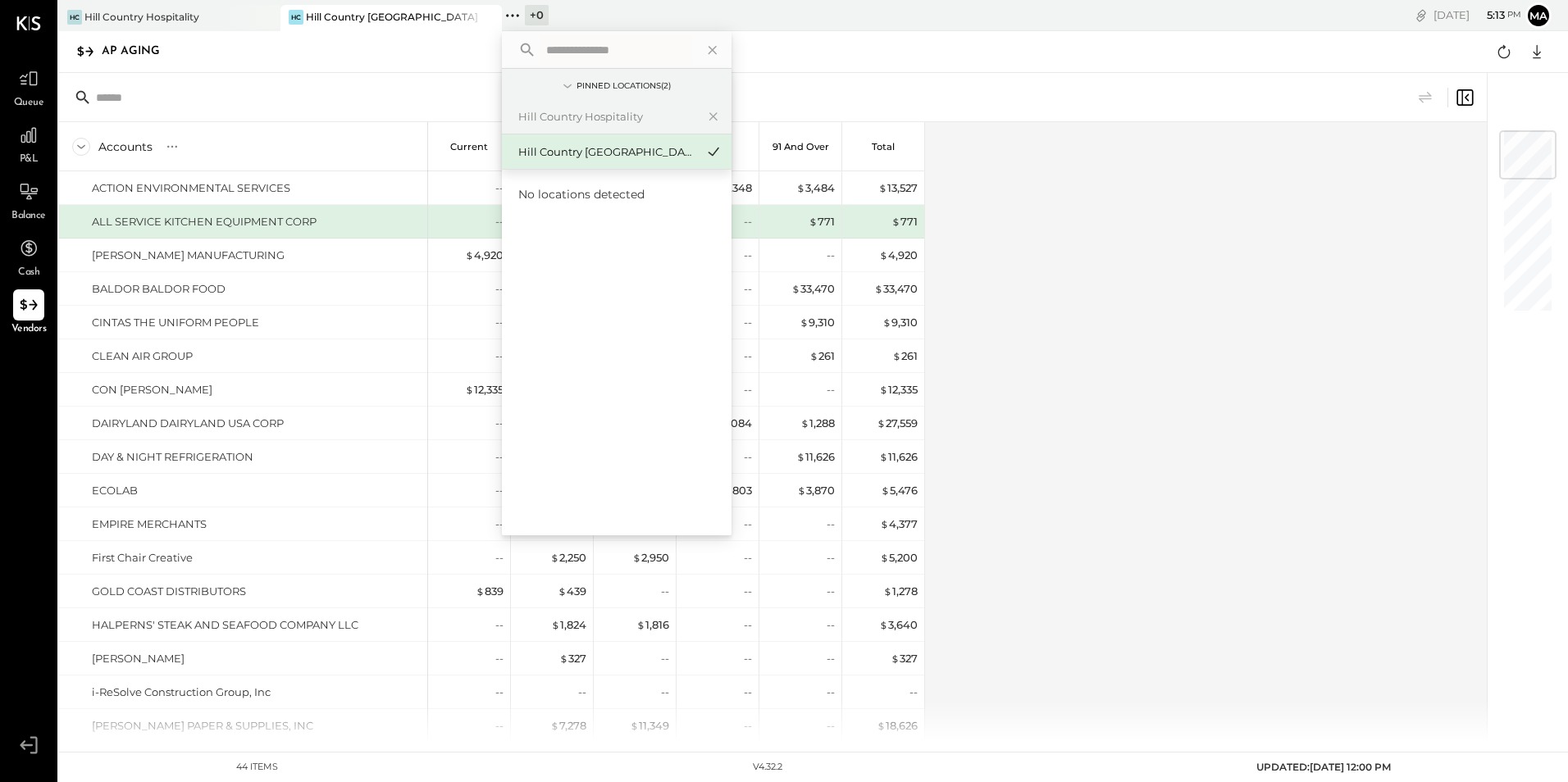
click at [1131, 136] on div "Accounts S % GL Current 1-30 31-60 61-90 91 and Over Total ACTION ENVIRONMENTAL…" at bounding box center [773, 431] width 1430 height 620
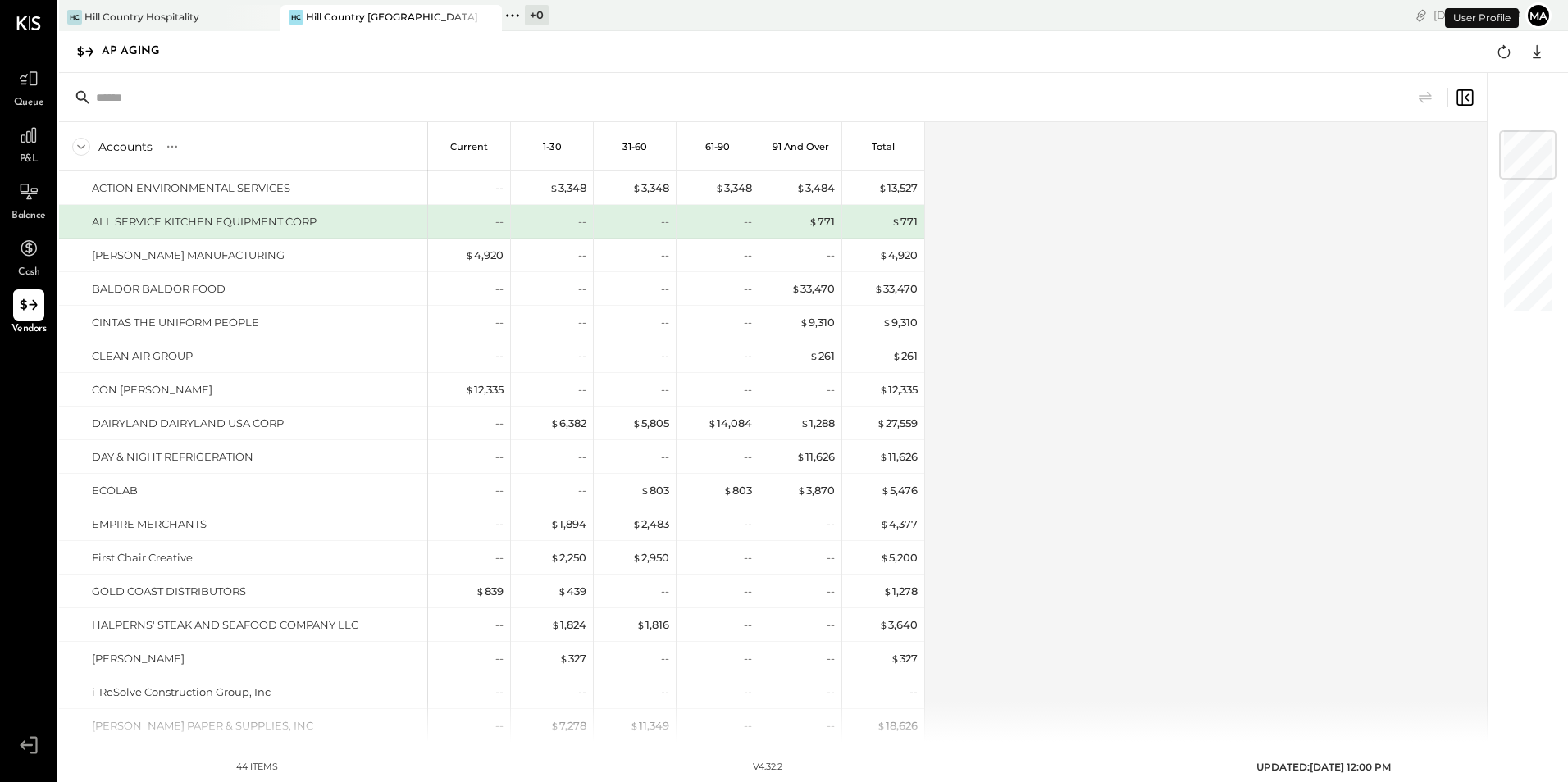
click at [1537, 11] on button "ma" at bounding box center [1538, 16] width 26 height 26
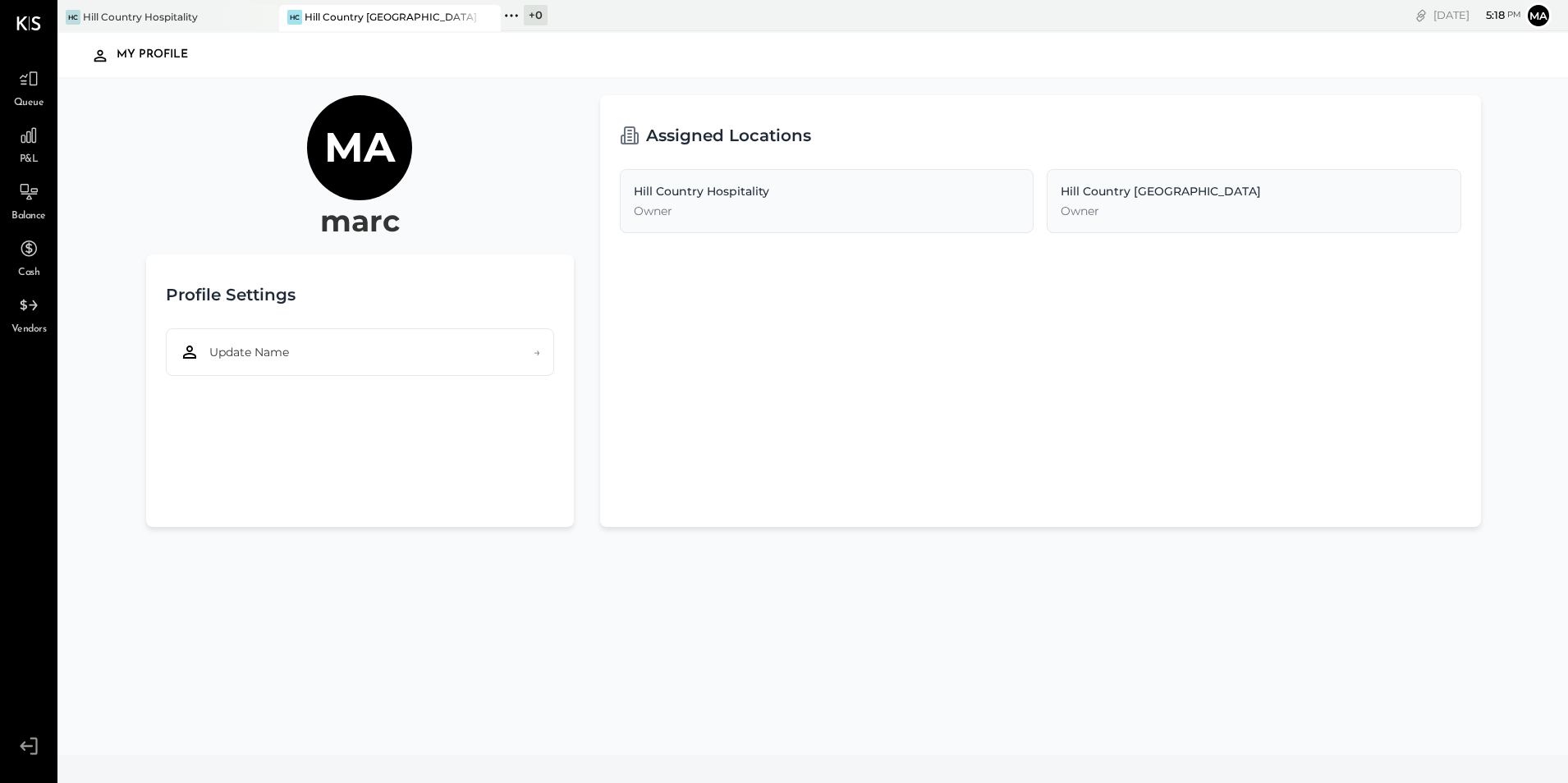
click at [715, 188] on div "Hill Country Hospitality" at bounding box center [827, 191] width 387 height 16
click at [1103, 193] on div "Hill Country [GEOGRAPHIC_DATA]" at bounding box center [1253, 191] width 387 height 16
click at [536, 354] on span "→" at bounding box center [537, 352] width 7 height 16
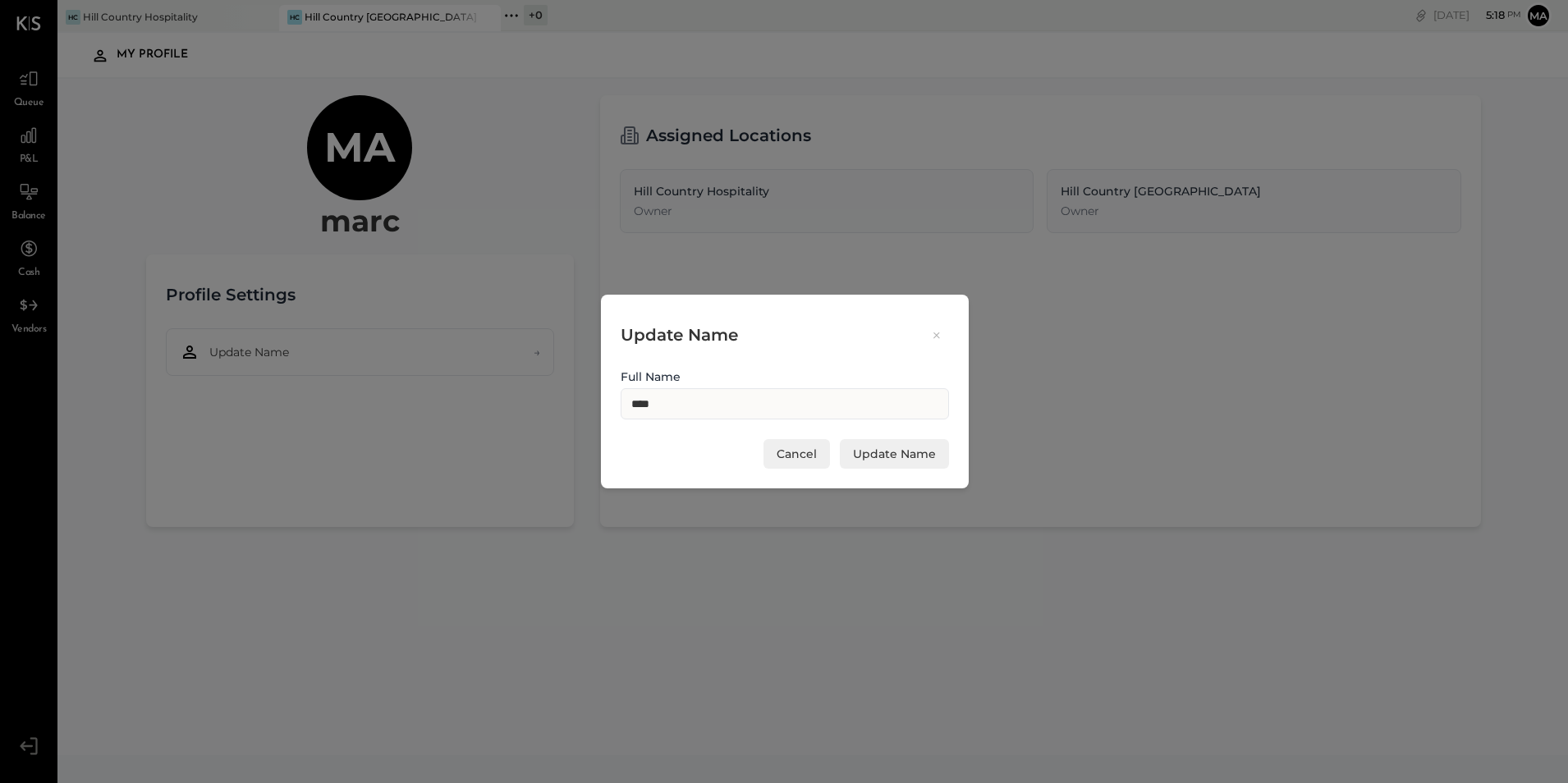
click at [793, 452] on button "Cancel" at bounding box center [797, 454] width 67 height 29
